Goal: Task Accomplishment & Management: Manage account settings

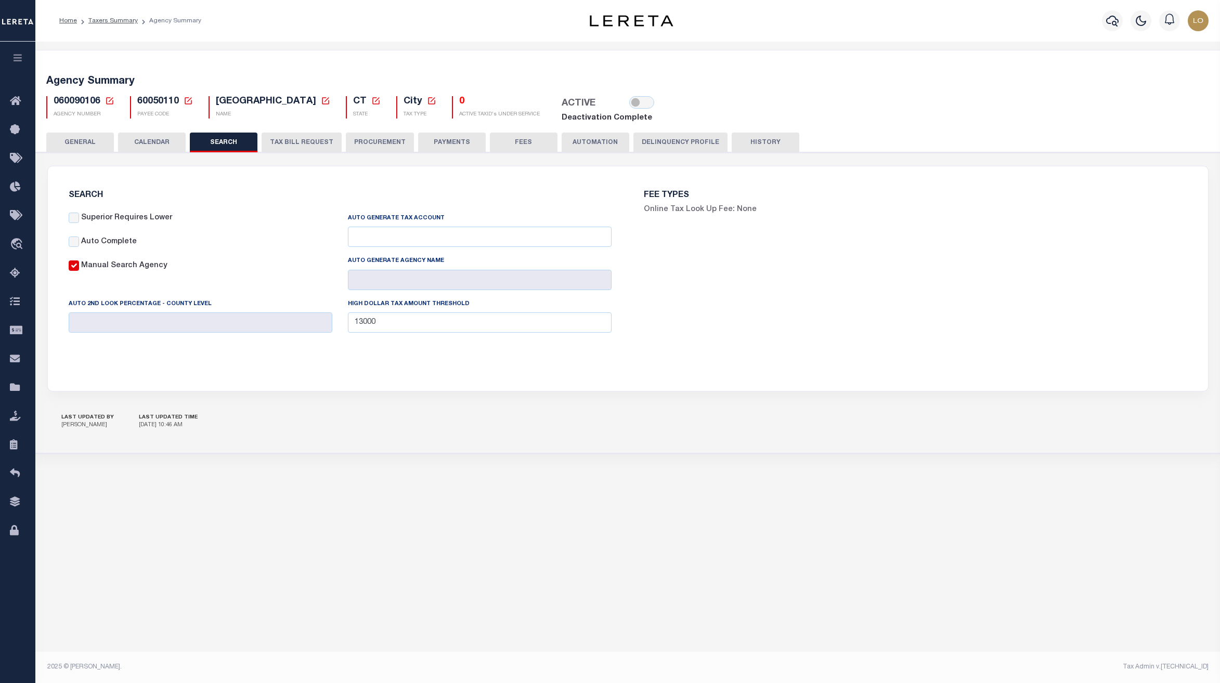
click at [653, 142] on button "Delinquency Profile" at bounding box center [680, 143] width 94 height 20
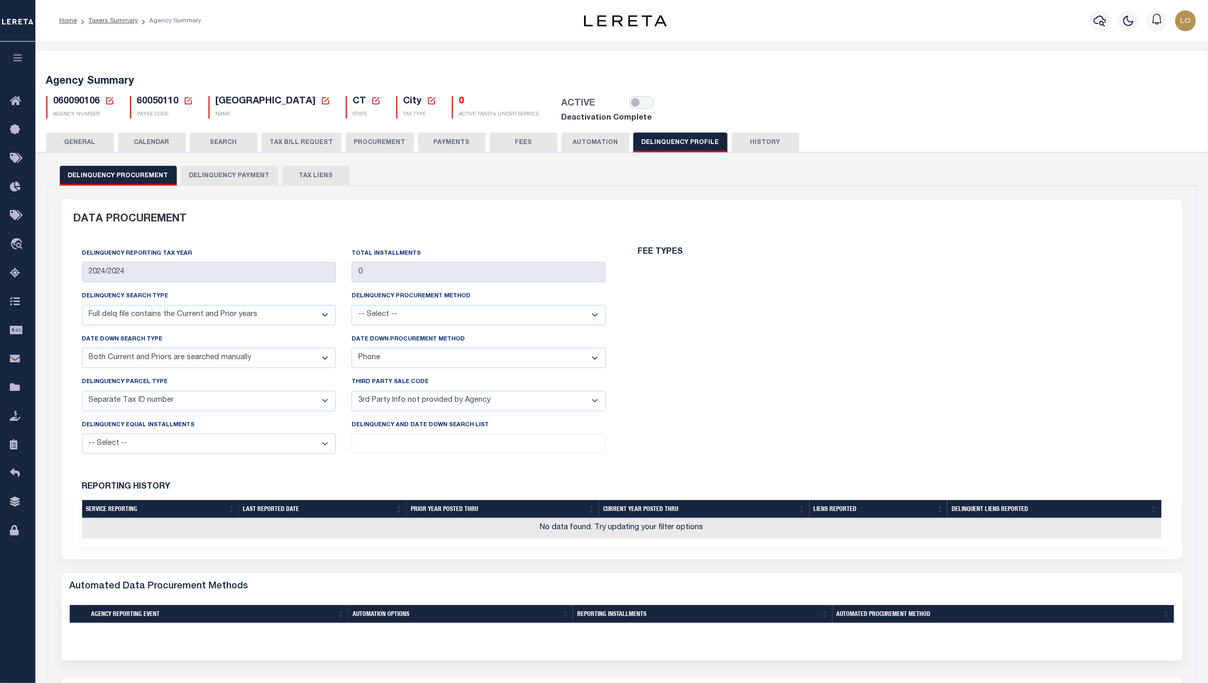
click at [295, 178] on button "TAX LIENS" at bounding box center [316, 176] width 68 height 20
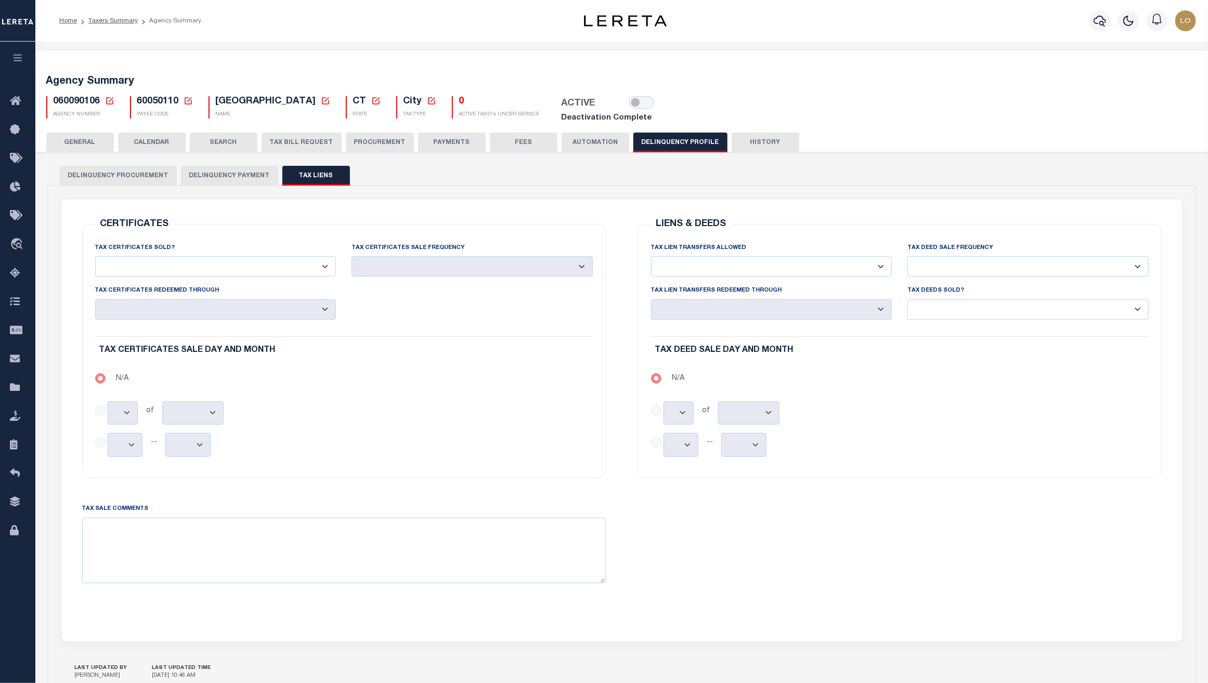
click at [858, 27] on div "Profile Sign out" at bounding box center [960, 21] width 479 height 36
click at [294, 562] on textarea "TAX SALE COMMENTS" at bounding box center [344, 551] width 524 height 66
type textarea "something"
click at [1081, 573] on div "LIENS & DEEDS TAX LIEN TRANSFERS ALLOWED Yes No TAX DEED SALE FREQUENCY No" at bounding box center [900, 414] width 556 height 405
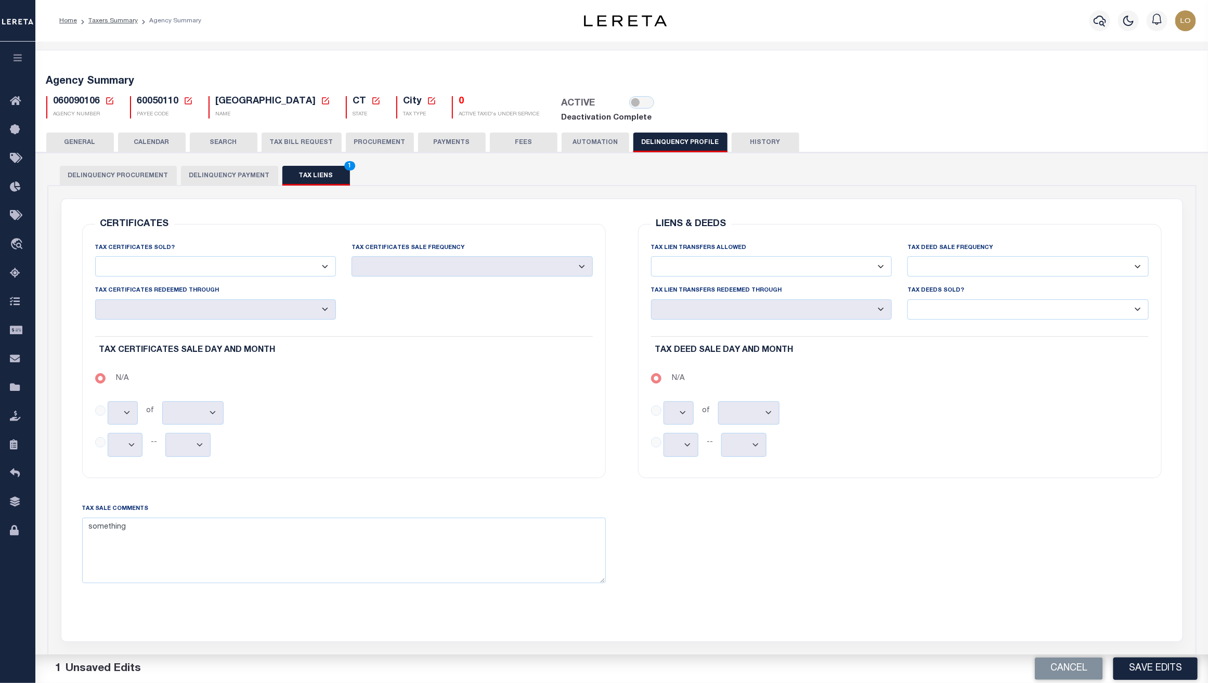
scroll to position [102, 0]
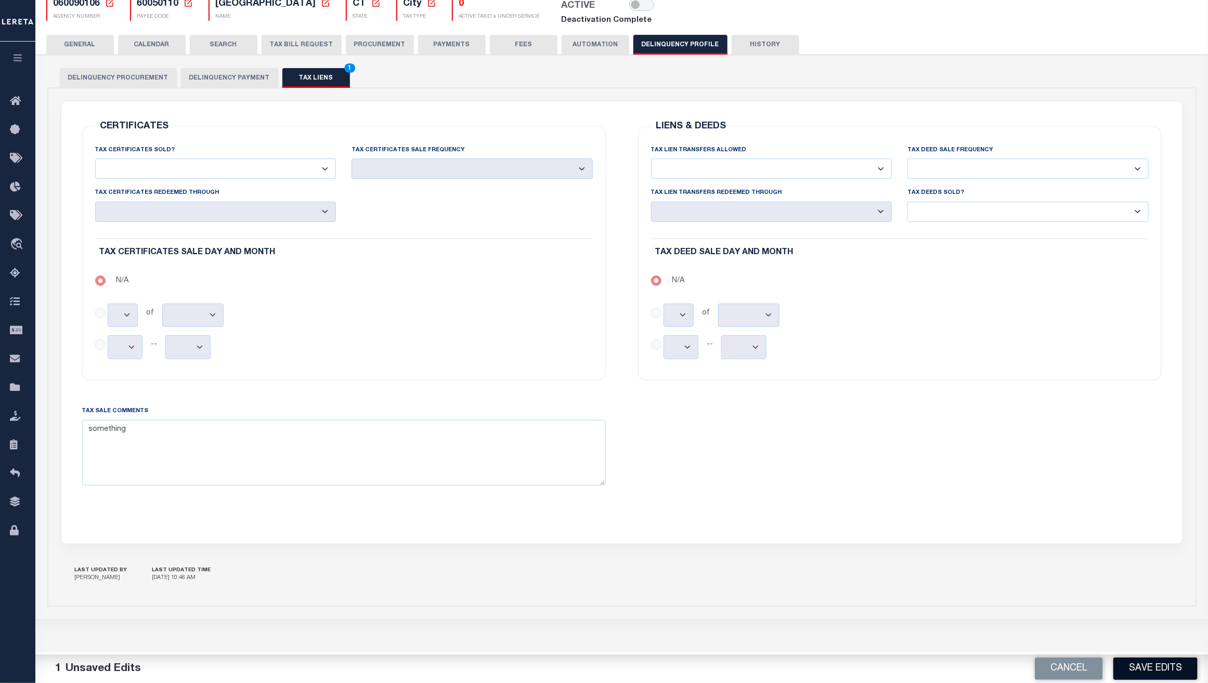
click at [1160, 660] on button "Save Edits" at bounding box center [1155, 669] width 84 height 22
click at [581, 529] on div "CERTIFICATES TAX CERTIFICATES SOLD? Yes No TAX CERTIFICATES SALE FREQUENCY Mont…" at bounding box center [622, 322] width 1112 height 417
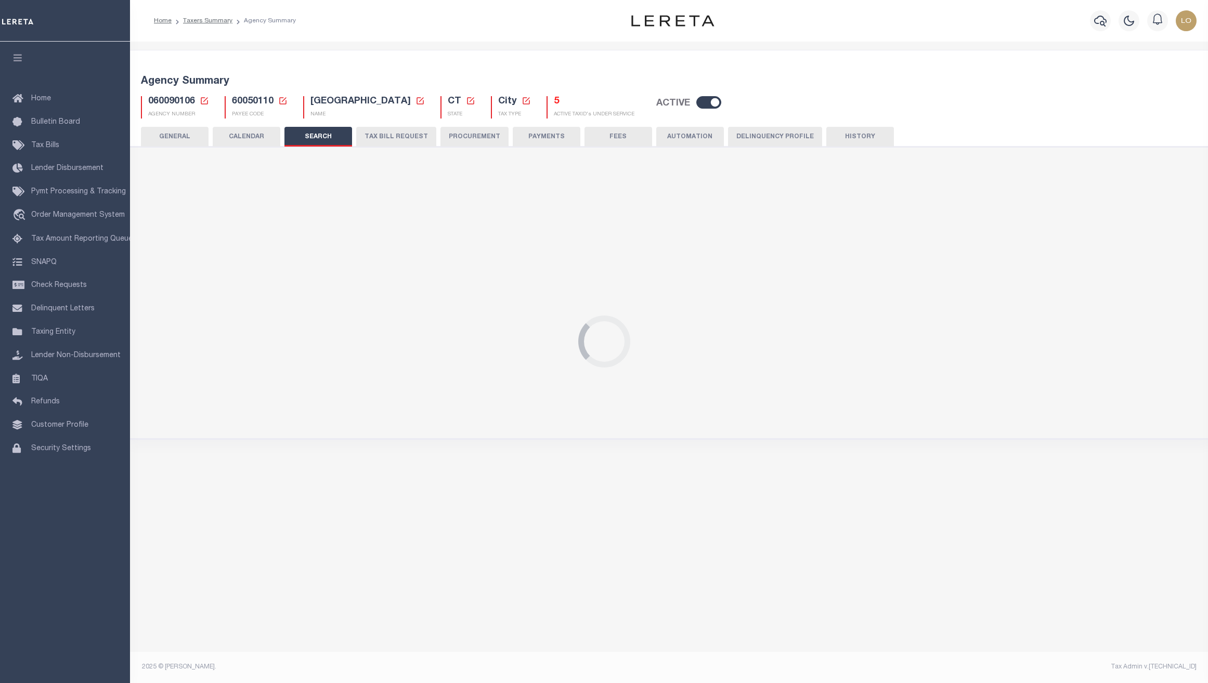
click at [772, 138] on button "Delinquency Profile" at bounding box center [775, 137] width 94 height 20
radio input "true"
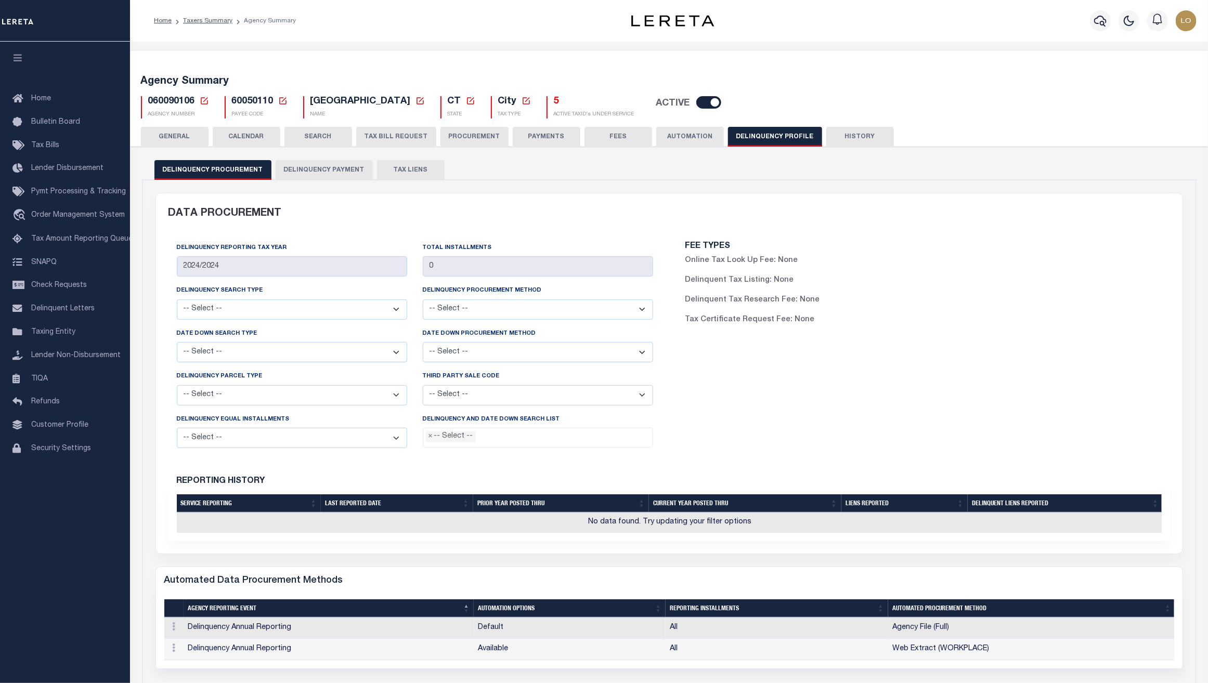
click at [412, 172] on button "TAX LIENS" at bounding box center [411, 170] width 68 height 20
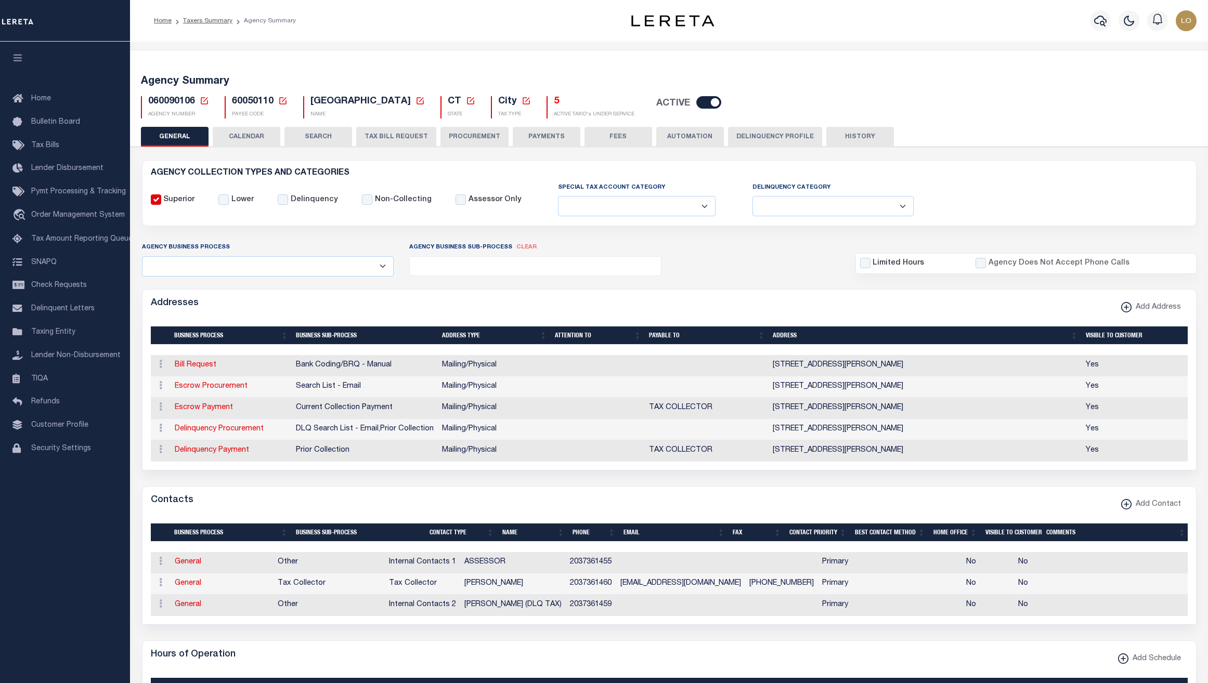
select select
click at [789, 133] on button "Delinquency Profile" at bounding box center [775, 137] width 94 height 20
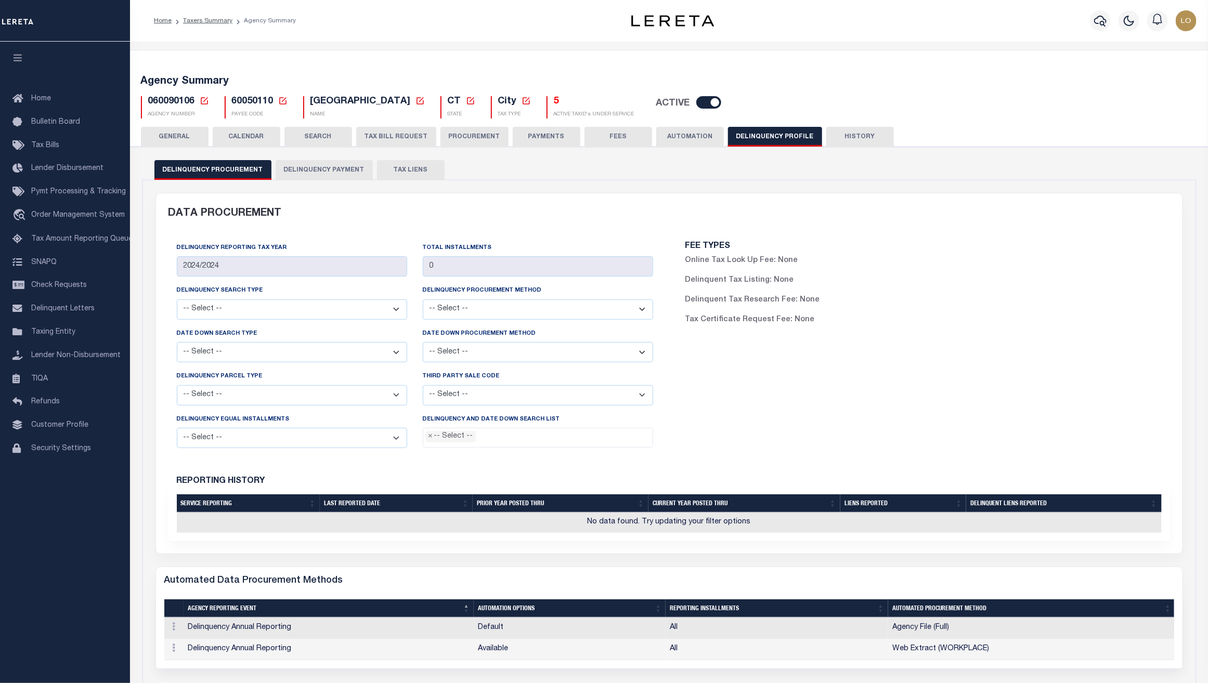
click at [410, 163] on button "TAX LIENS" at bounding box center [411, 170] width 68 height 20
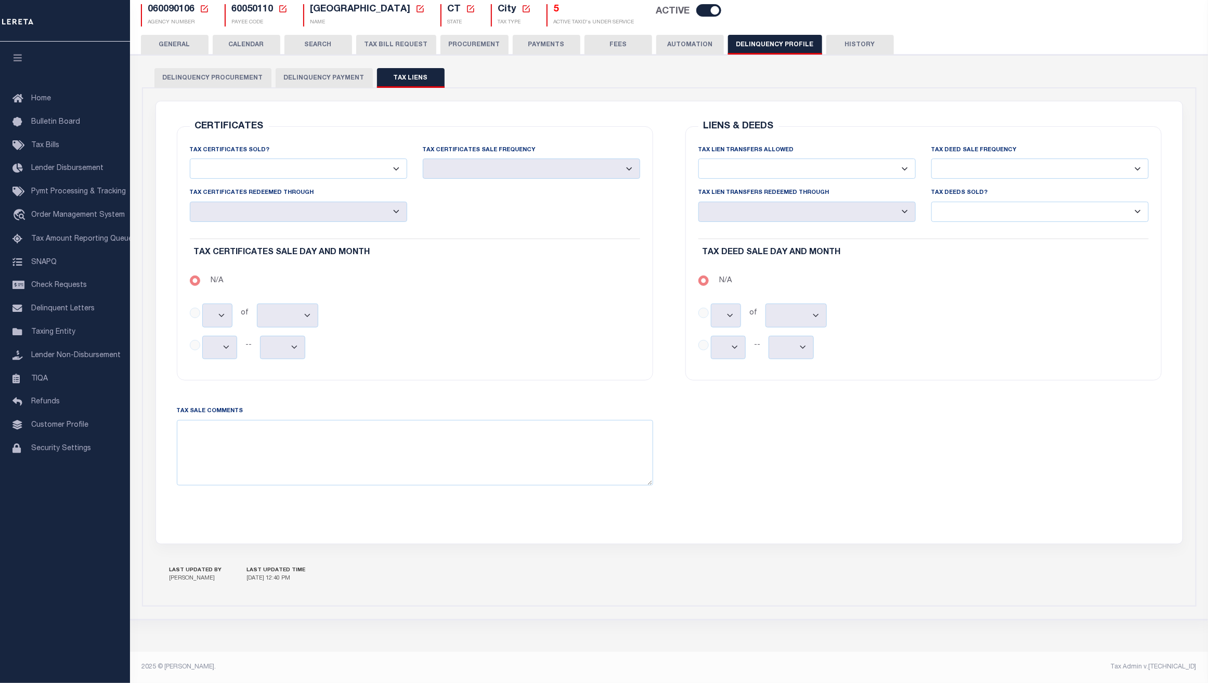
scroll to position [18, 0]
